Goal: Contribute content: Add original content to the website for others to see

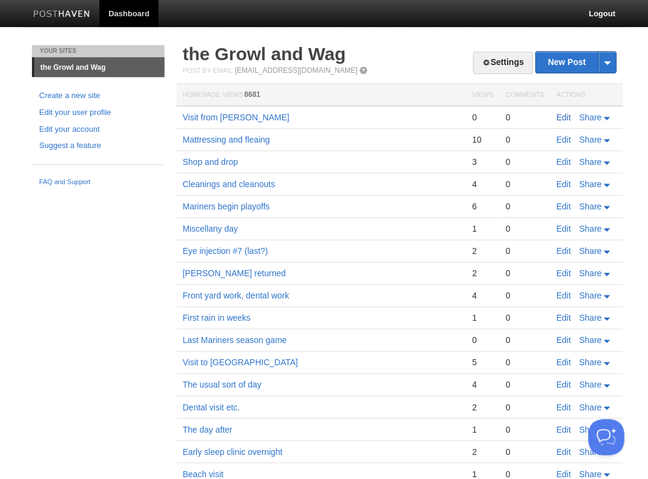
click at [561, 119] on link "Edit" at bounding box center [563, 118] width 14 height 10
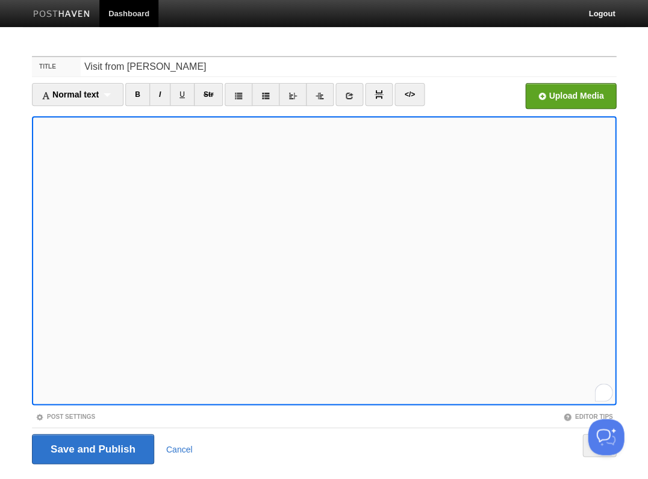
scroll to position [55, 0]
click at [353, 92] on icon at bounding box center [349, 96] width 8 height 8
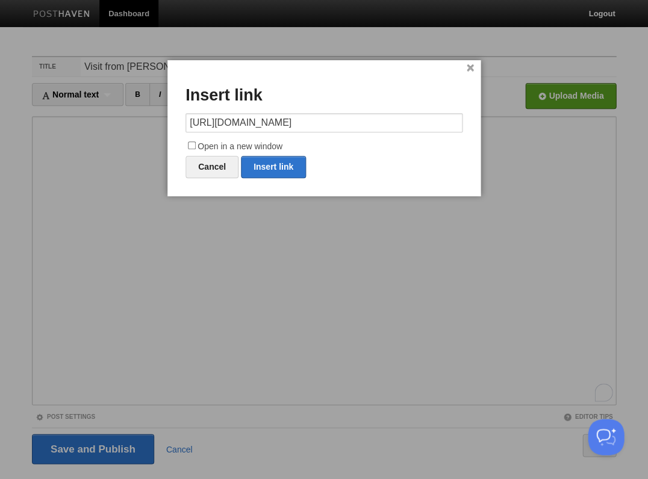
type input "https://"
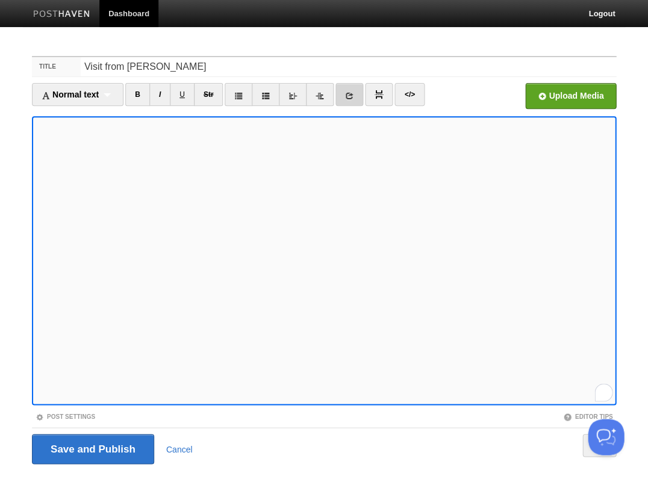
click at [354, 92] on icon at bounding box center [349, 96] width 8 height 8
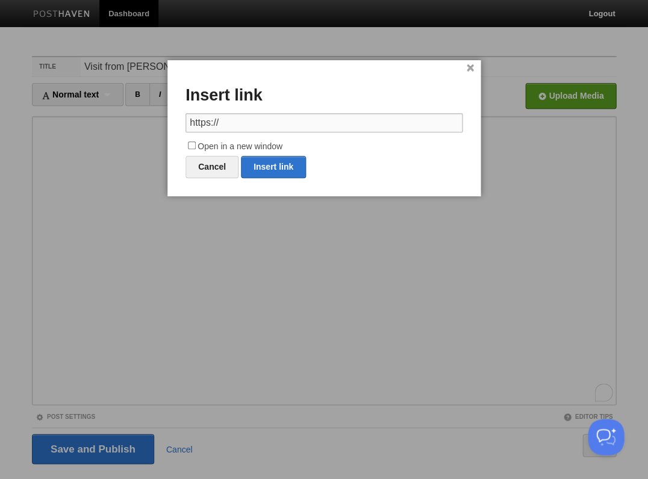
click at [293, 122] on input "https://" at bounding box center [324, 122] width 277 height 19
paste input "[DOMAIN_NAME][URL]"
type input "https://"
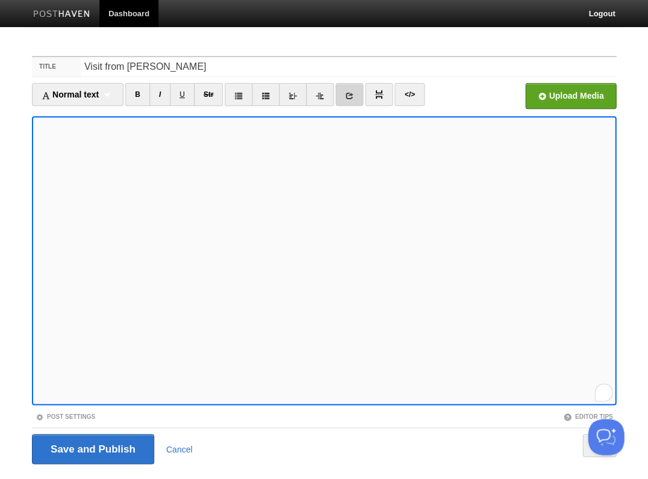
click at [352, 95] on icon at bounding box center [349, 96] width 8 height 8
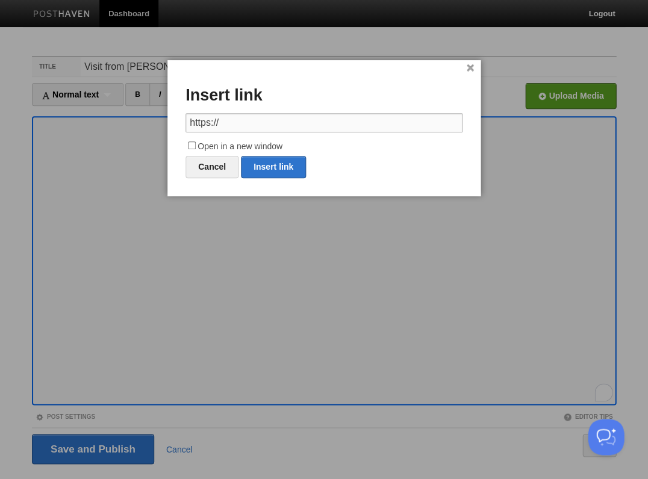
click at [336, 122] on input "https://" at bounding box center [324, 122] width 277 height 19
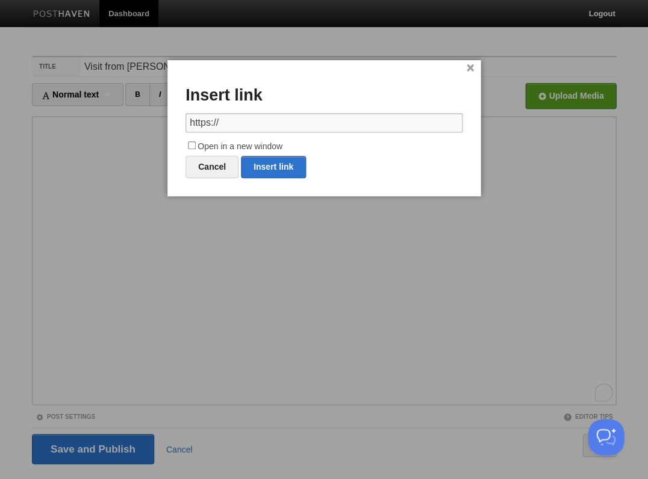
paste input "[DOMAIN_NAME][URL]"
click at [273, 161] on link "Insert link" at bounding box center [273, 167] width 65 height 22
type input "https://"
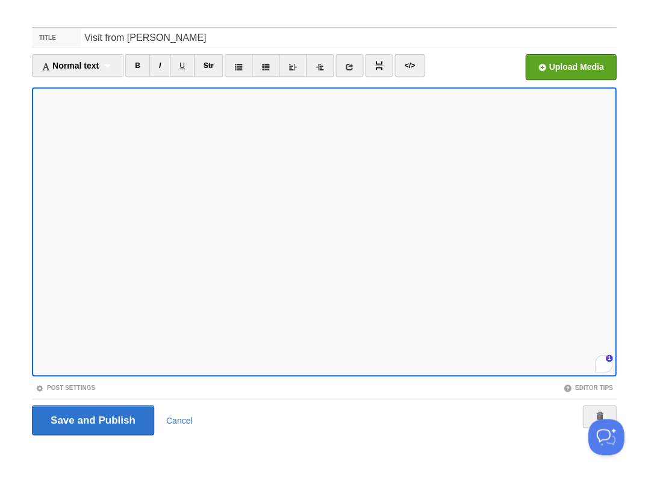
scroll to position [402, 0]
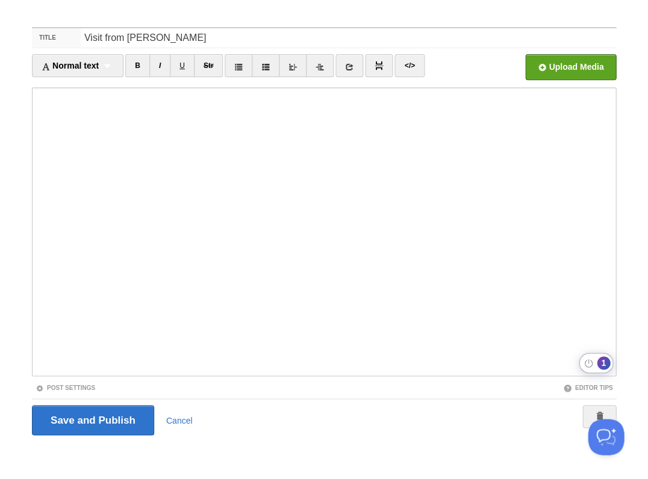
click at [604, 365] on div "1" at bounding box center [603, 363] width 13 height 13
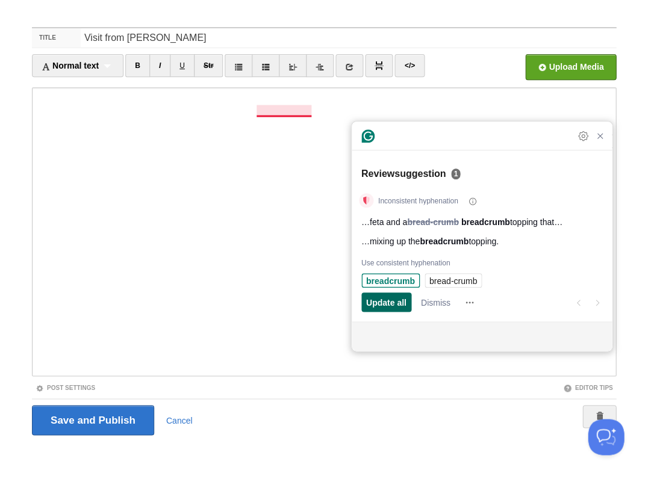
click at [381, 302] on span "Update all" at bounding box center [386, 302] width 40 height 13
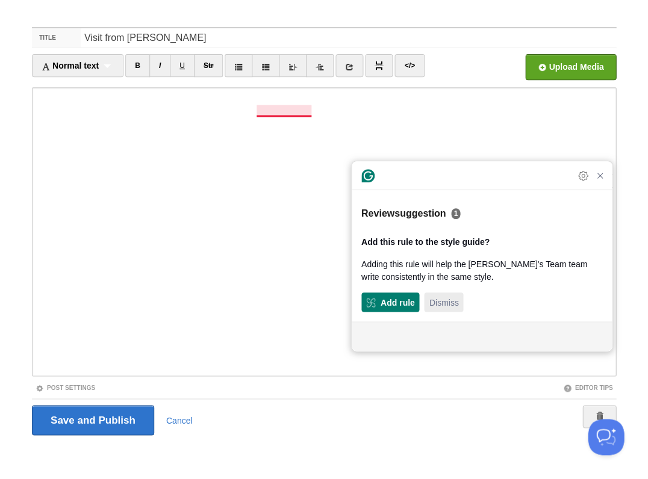
click at [436, 305] on span "Dismiss" at bounding box center [444, 302] width 30 height 13
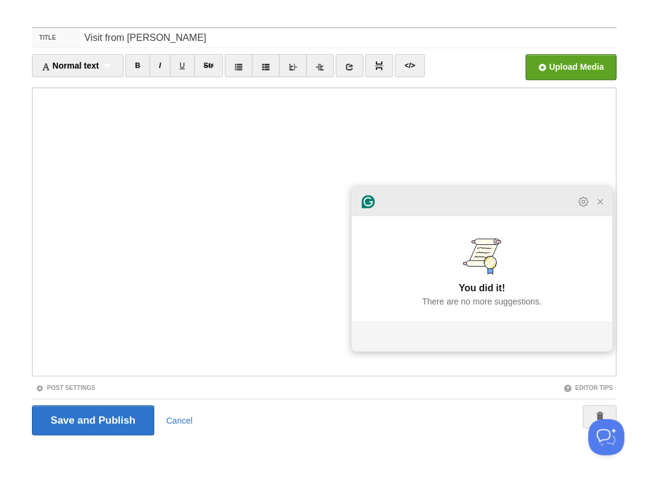
click at [599, 207] on icon "Close Grammarly Assistant" at bounding box center [600, 202] width 10 height 10
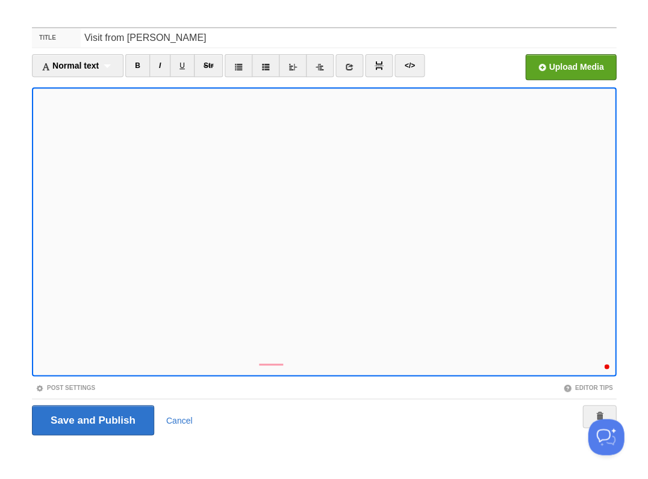
scroll to position [413, 0]
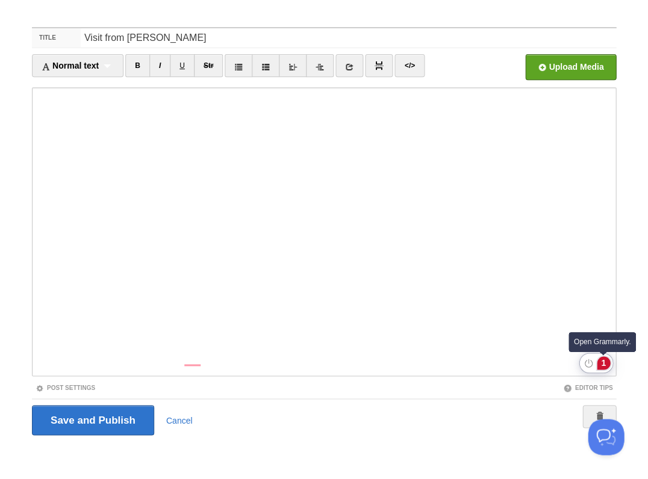
click at [602, 364] on div "1" at bounding box center [603, 363] width 13 height 13
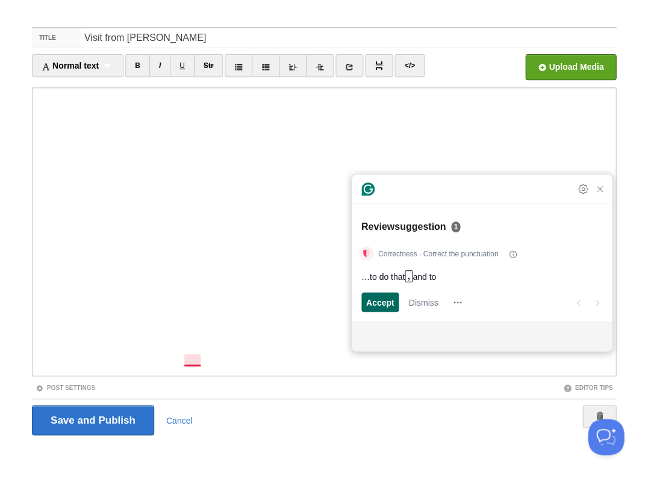
click at [380, 299] on span "Accept" at bounding box center [380, 302] width 28 height 13
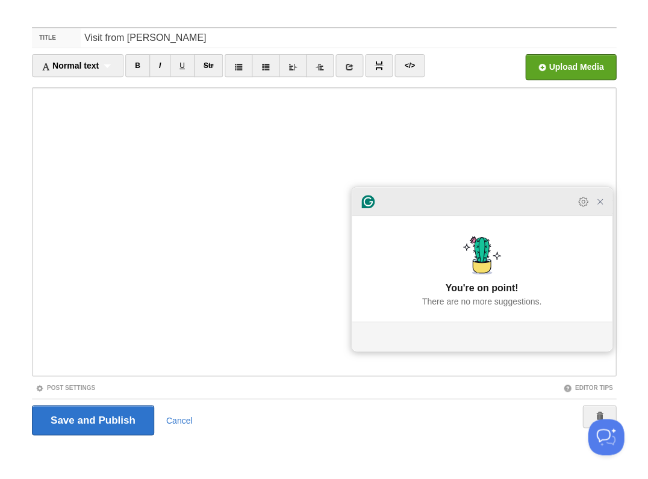
click at [600, 204] on icon "Close Grammarly Assistant" at bounding box center [600, 201] width 5 height 5
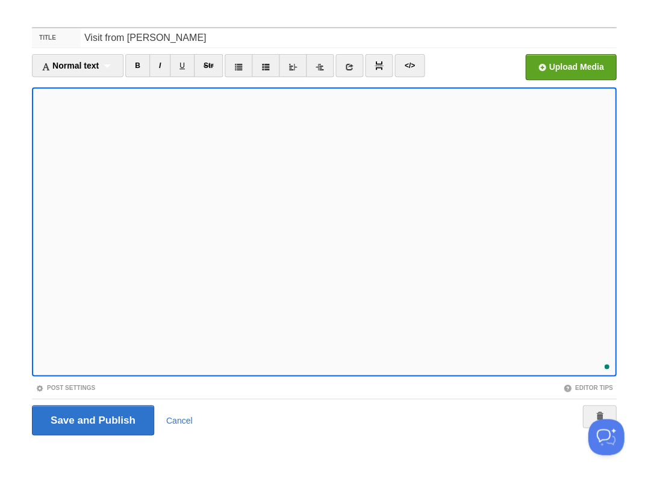
scroll to position [425, 0]
click at [92, 419] on input "Save and Publish" at bounding box center [93, 420] width 122 height 30
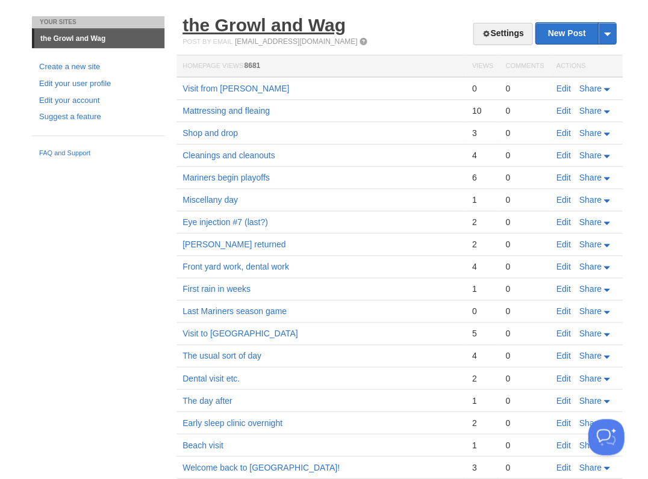
click at [263, 31] on link "the Growl and Wag" at bounding box center [264, 25] width 163 height 20
click at [562, 84] on link "Edit" at bounding box center [563, 89] width 14 height 10
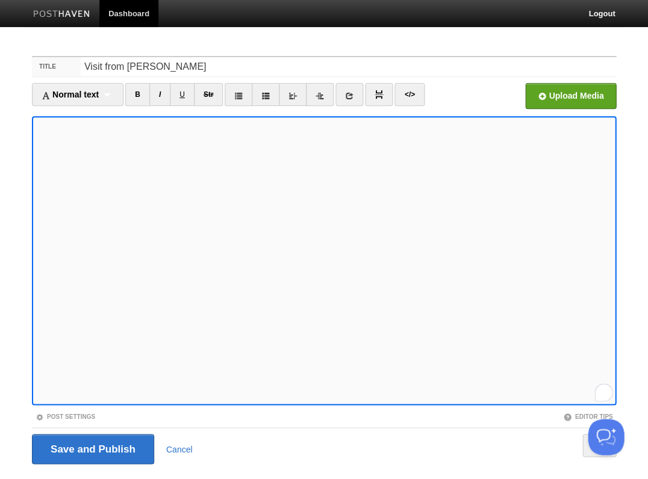
scroll to position [29, 0]
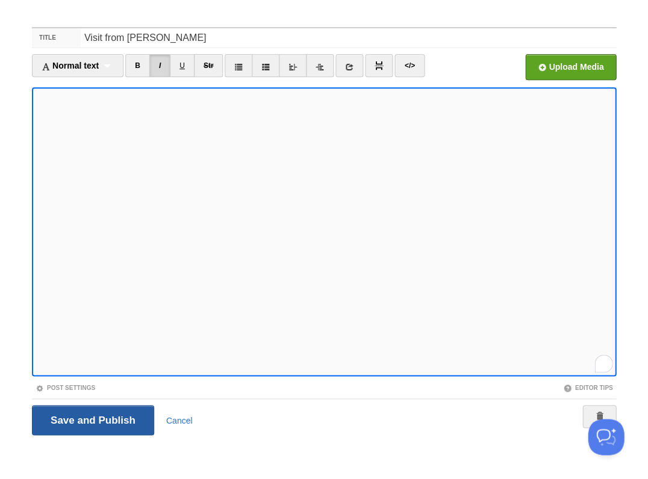
click at [92, 419] on input "Save and Publish" at bounding box center [93, 420] width 122 height 30
